Goal: Check status: Check status

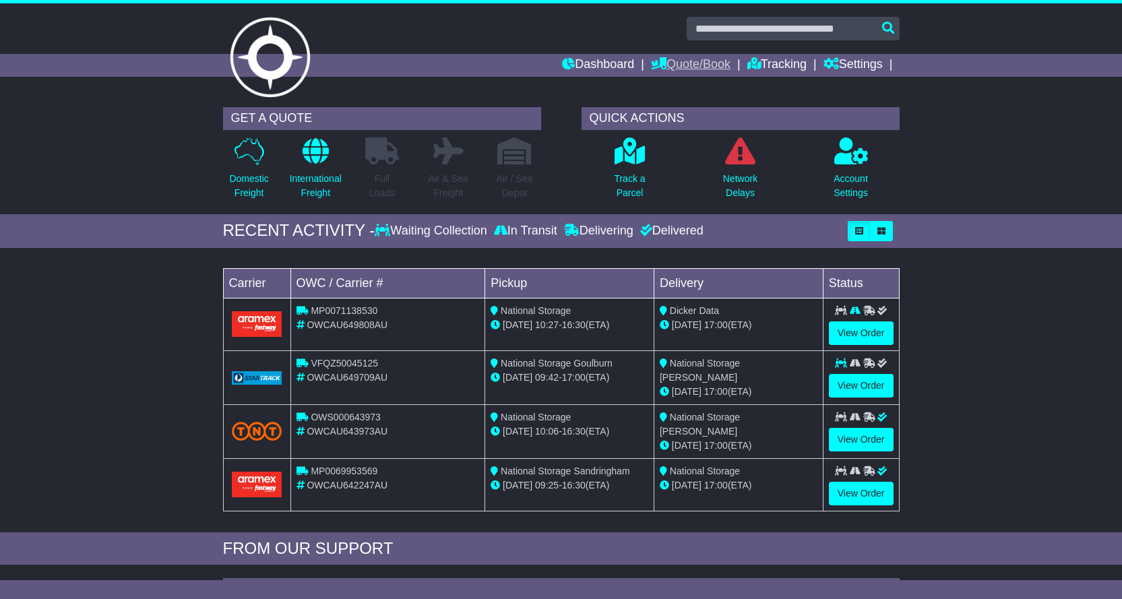
click at [704, 65] on link "Quote/Book" at bounding box center [691, 65] width 80 height 23
click at [775, 58] on link "Tracking" at bounding box center [777, 65] width 59 height 23
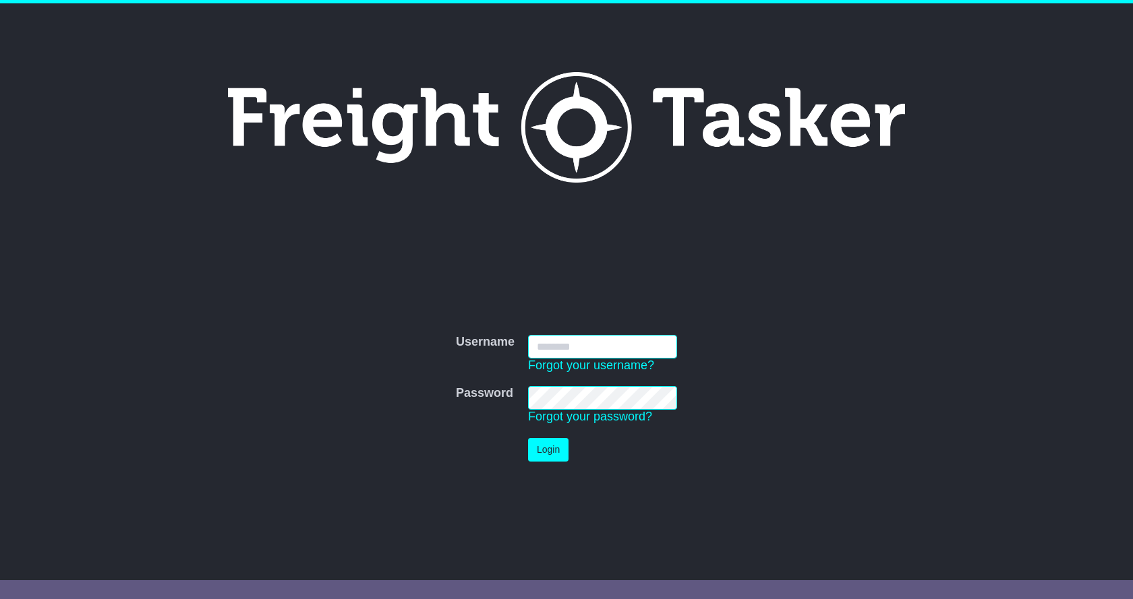
type input "**********"
drag, startPoint x: 538, startPoint y: 452, endPoint x: 606, endPoint y: 437, distance: 69.8
click at [538, 452] on button "Login" at bounding box center [548, 450] width 40 height 24
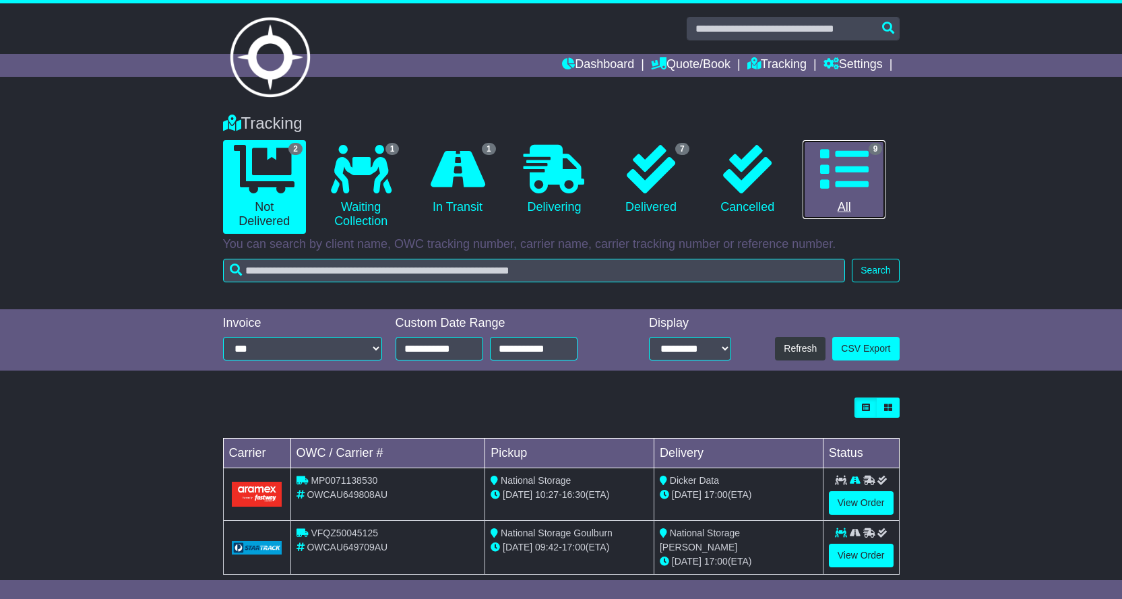
click at [850, 202] on link "9 All" at bounding box center [844, 180] width 83 height 80
